Goal: Information Seeking & Learning: Learn about a topic

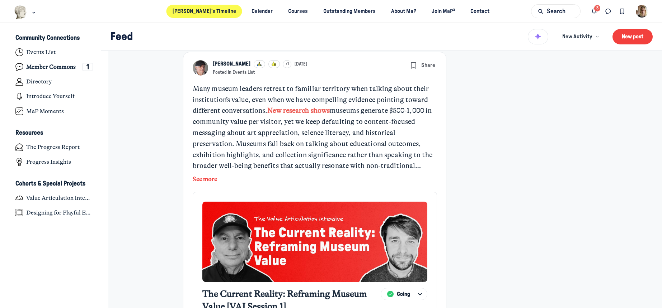
scroll to position [251, 0]
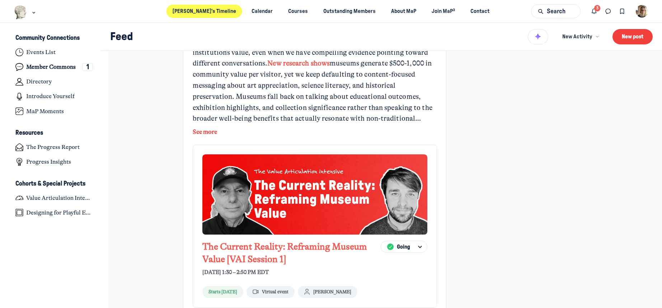
click at [250, 255] on link "The Current Reality: Reframing Museum Value [VAI Session 1]" at bounding box center [291, 253] width 178 height 25
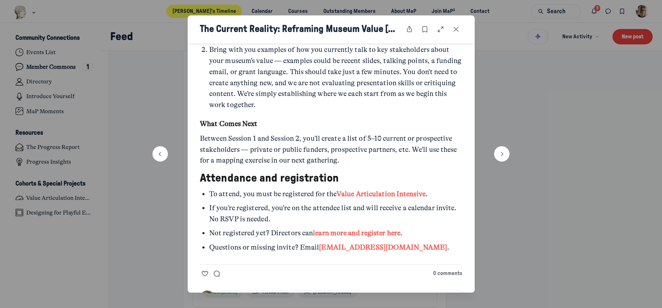
scroll to position [632, 0]
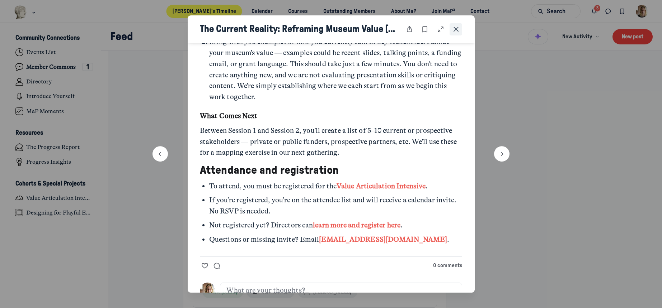
click at [455, 34] on button "Close post" at bounding box center [455, 29] width 13 height 13
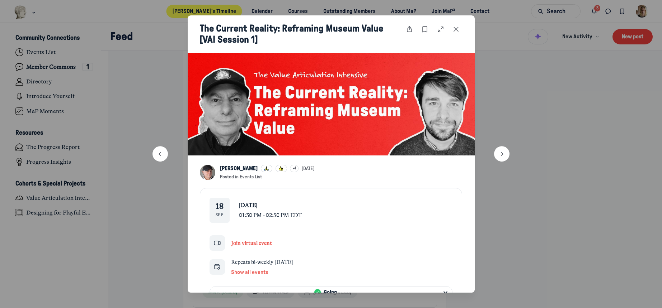
drag, startPoint x: 457, startPoint y: 28, endPoint x: 435, endPoint y: 33, distance: 22.5
click at [457, 28] on icon "Close post" at bounding box center [455, 29] width 7 height 8
